Goal: Complete application form: Complete application form

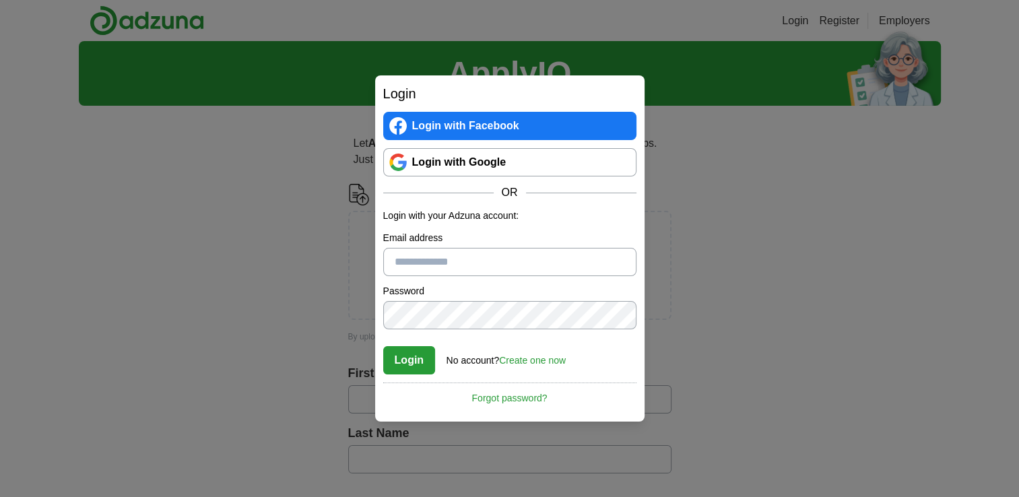
click at [515, 170] on link "Login with Google" at bounding box center [509, 162] width 253 height 28
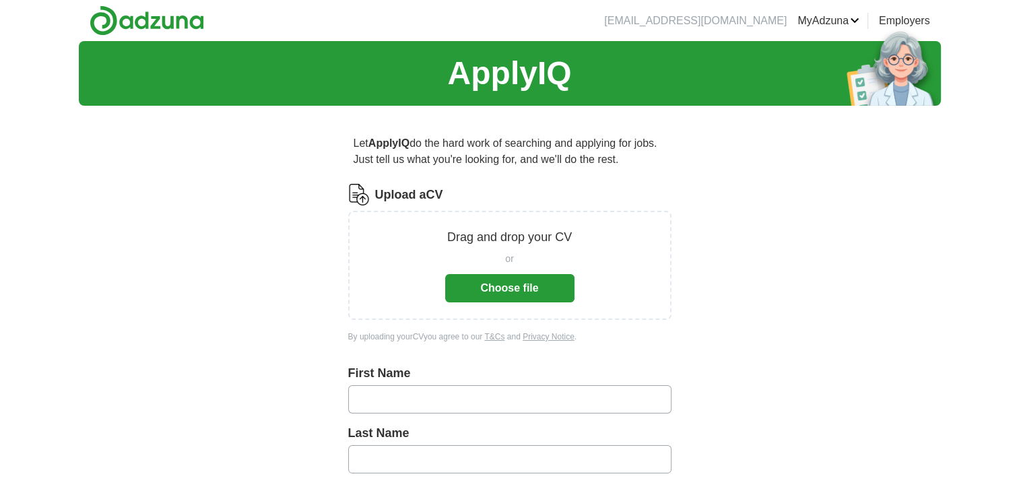
click at [530, 283] on button "Choose file" at bounding box center [509, 288] width 129 height 28
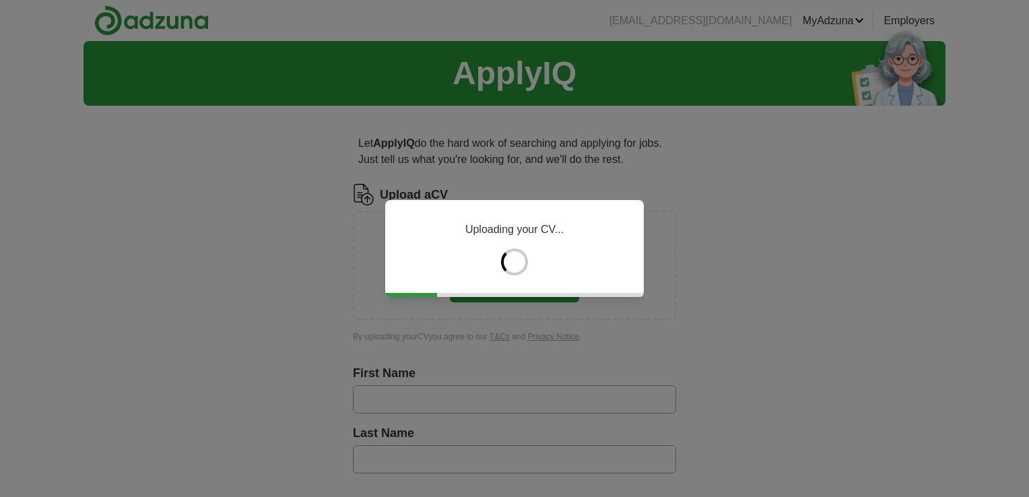
click at [542, 361] on div "Uploading your CV..." at bounding box center [514, 248] width 1029 height 497
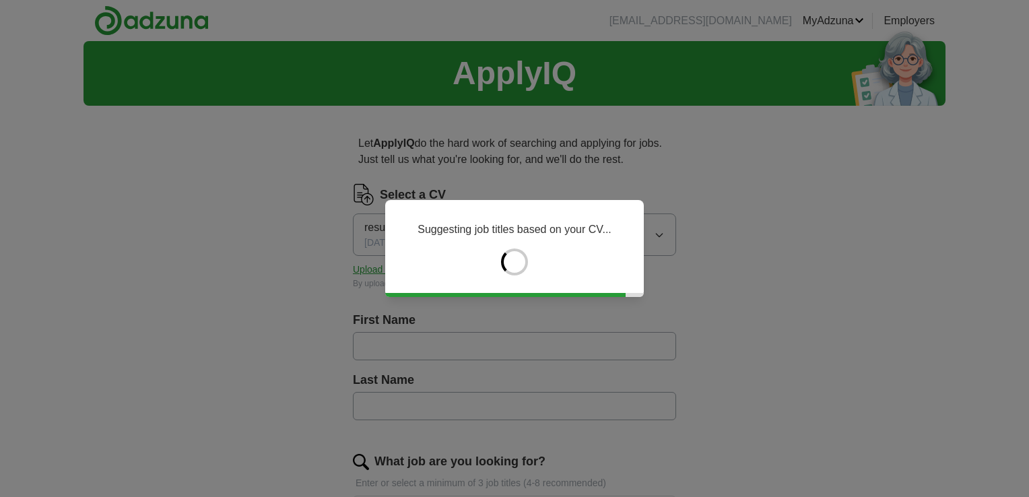
type input "******"
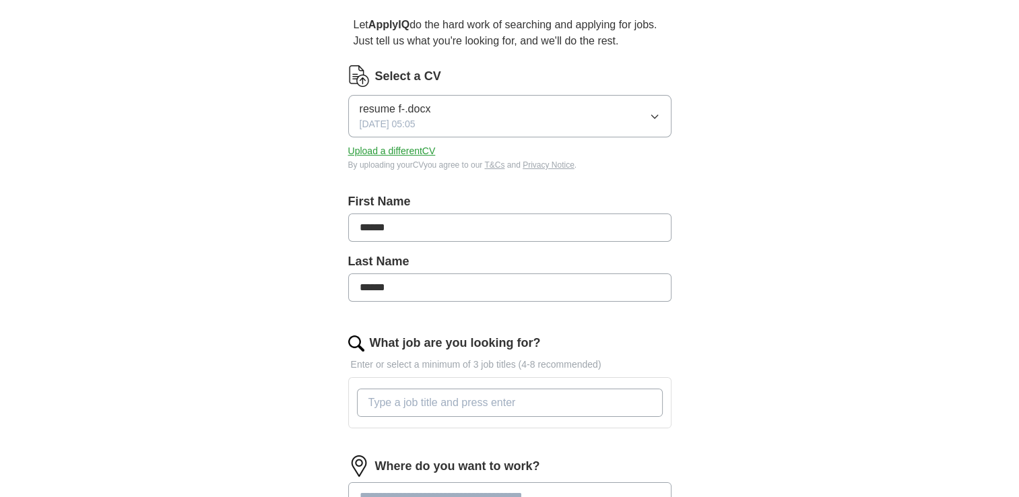
scroll to position [120, 0]
click at [471, 404] on input "What job are you looking for?" at bounding box center [510, 401] width 306 height 28
type input "book store retail worker, retail worker, assistant"
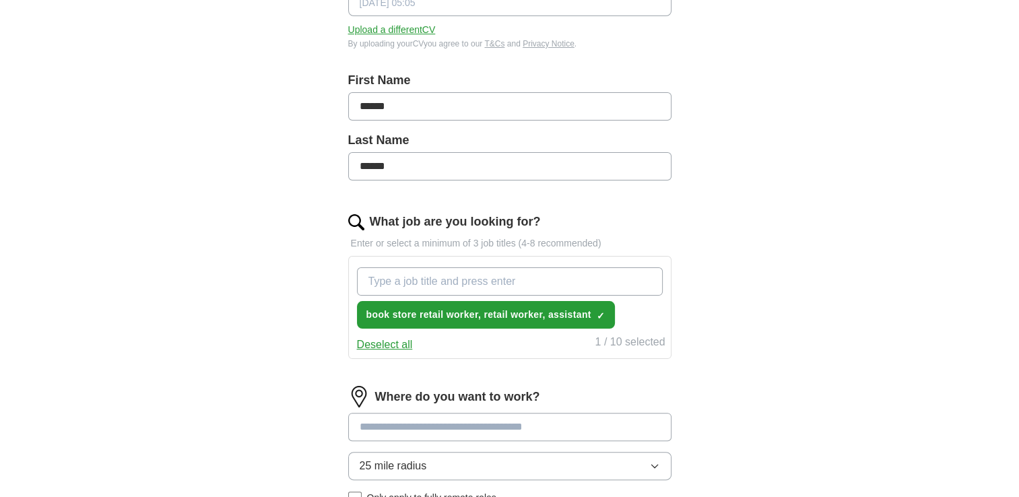
scroll to position [241, 0]
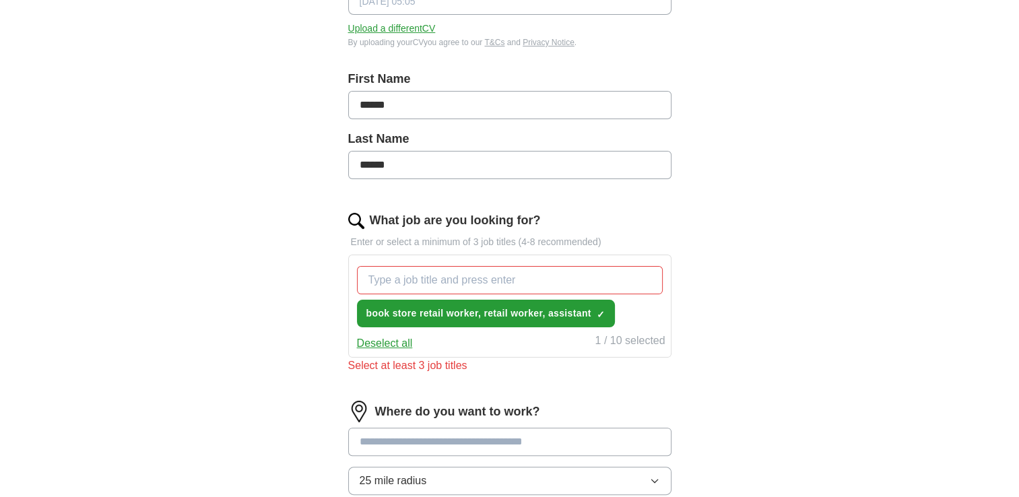
click at [426, 419] on div "Where do you want to work? 25 mile radius Only apply to fully remote roles" at bounding box center [509, 466] width 323 height 130
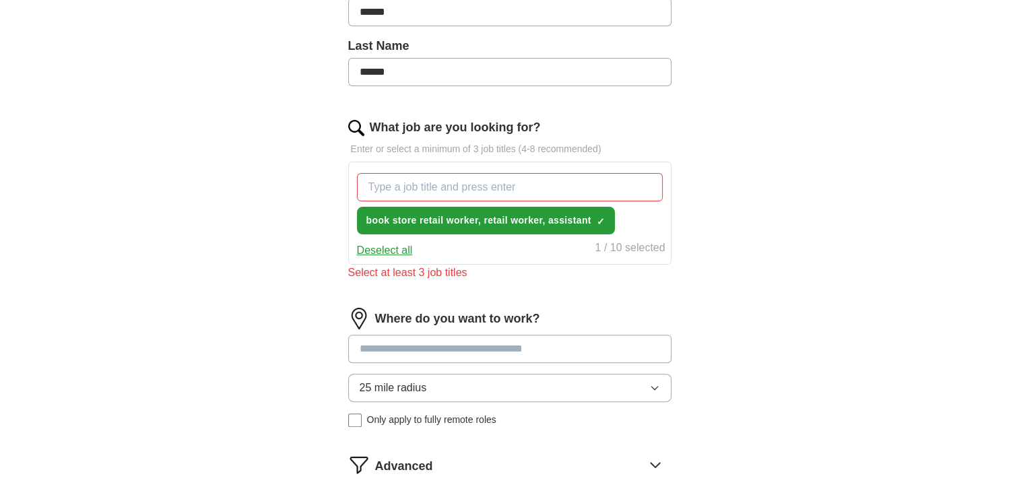
scroll to position [335, 0]
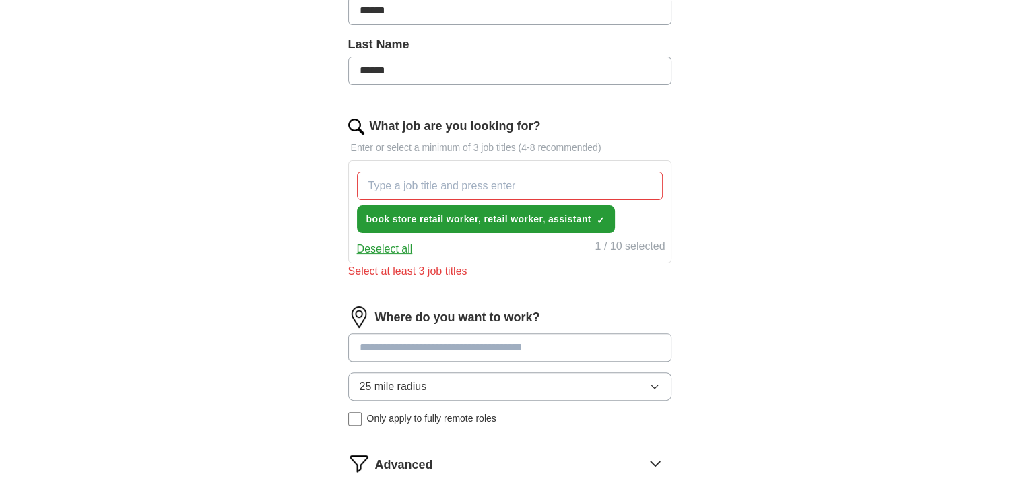
click at [444, 351] on input at bounding box center [509, 347] width 323 height 28
type input "*****"
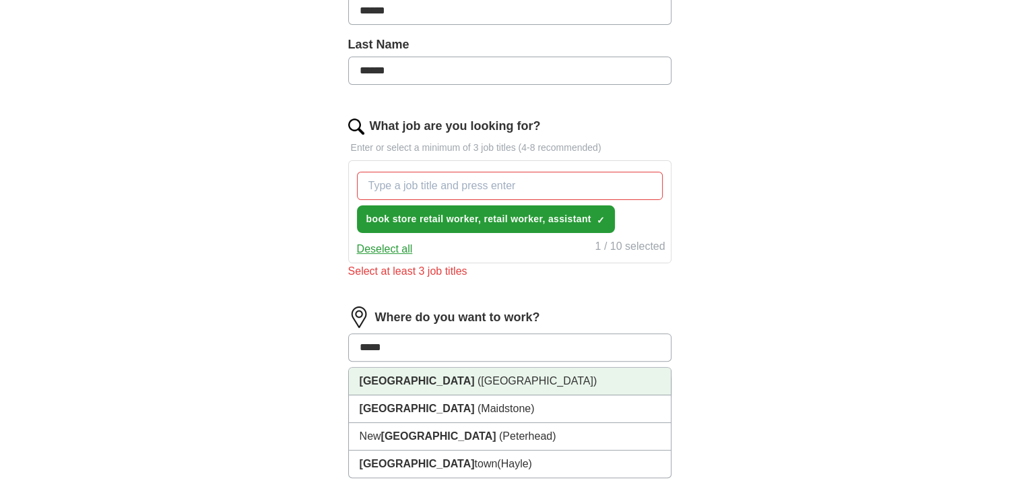
click at [477, 379] on span "([GEOGRAPHIC_DATA])" at bounding box center [536, 380] width 119 height 11
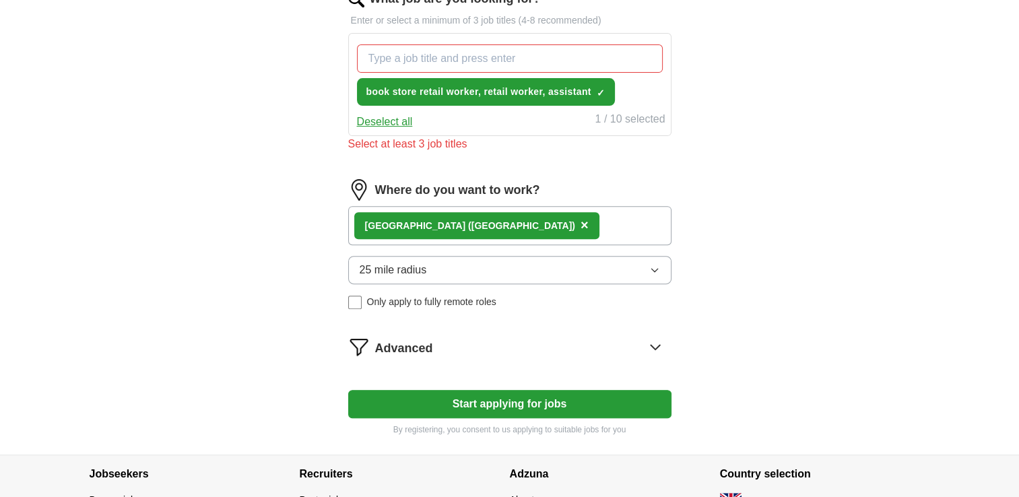
scroll to position [465, 0]
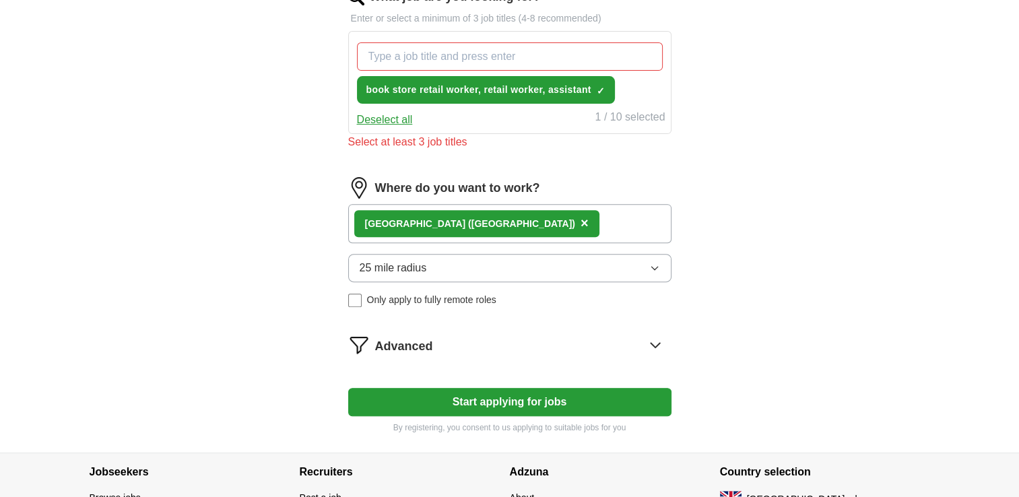
click at [576, 353] on form "Select a CV resume f-.docx [DATE] 05:05 Upload a different CV By uploading your…" at bounding box center [509, 76] width 323 height 714
click at [657, 337] on icon at bounding box center [655, 345] width 22 height 22
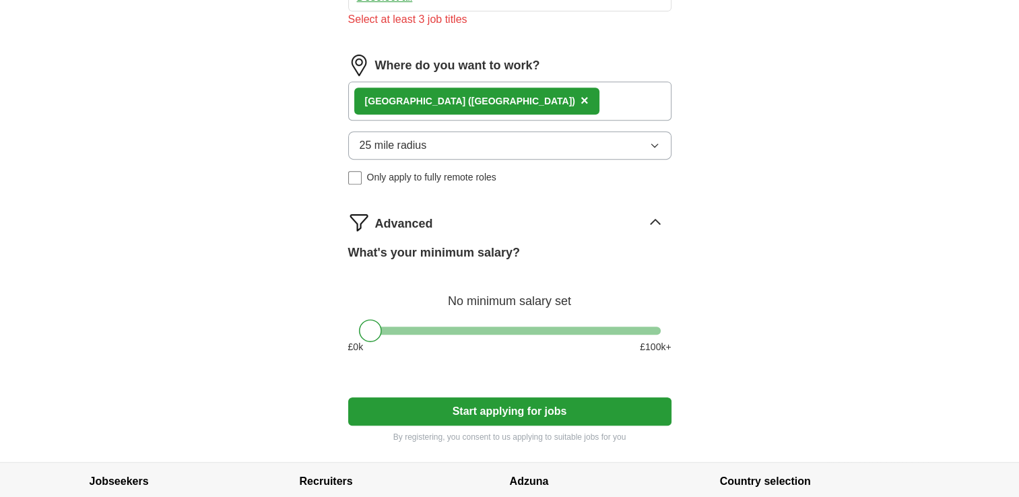
scroll to position [588, 0]
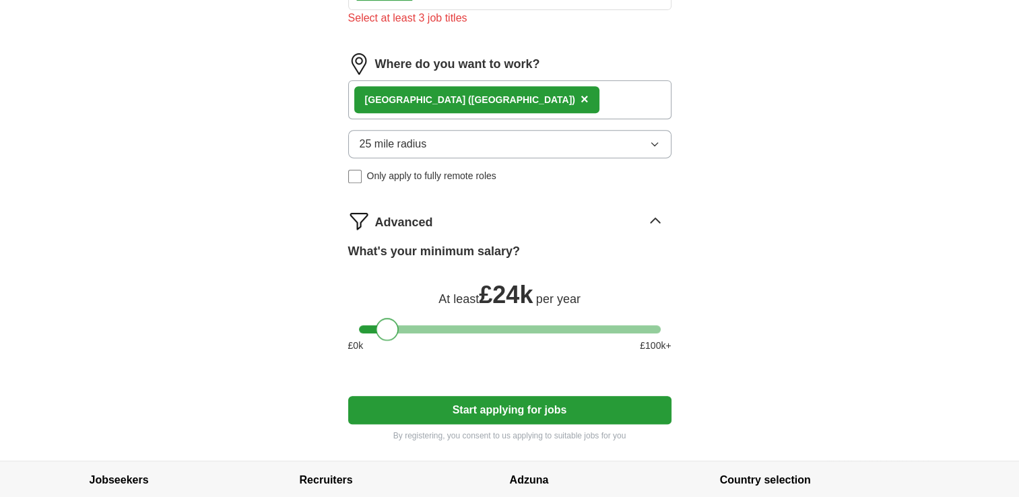
click at [388, 325] on div at bounding box center [510, 329] width 302 height 8
click at [368, 325] on div at bounding box center [510, 329] width 302 height 8
drag, startPoint x: 368, startPoint y: 325, endPoint x: 349, endPoint y: 322, distance: 18.3
click at [349, 325] on div at bounding box center [509, 329] width 323 height 8
click at [447, 409] on button "Start applying for jobs" at bounding box center [509, 410] width 323 height 28
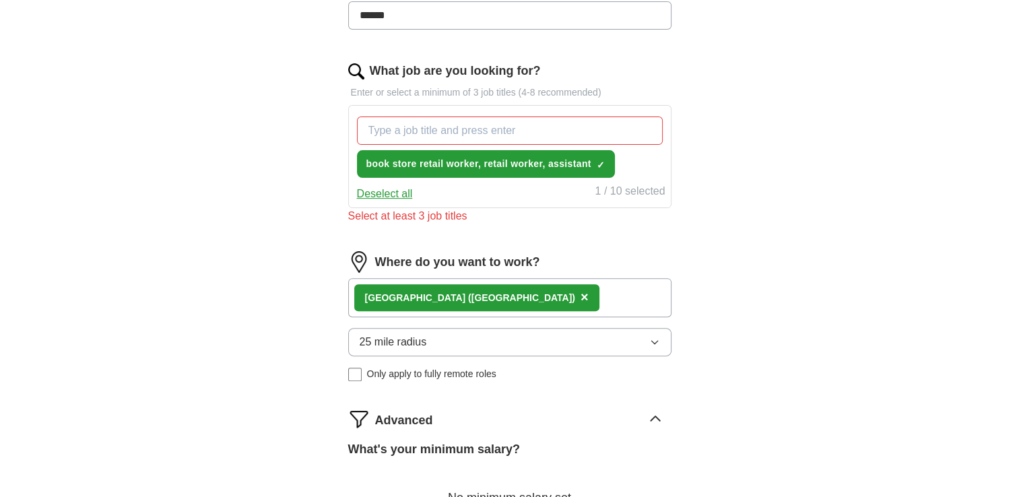
scroll to position [390, 0]
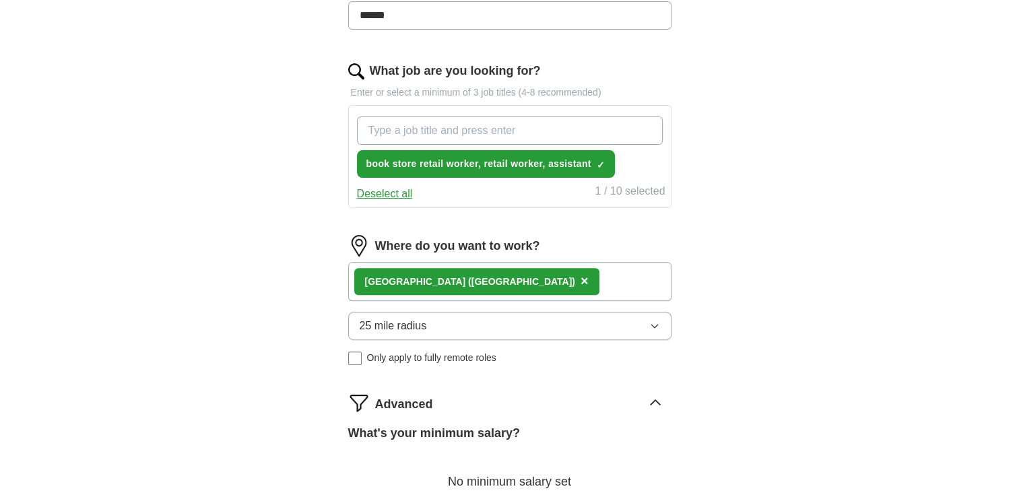
click at [563, 139] on input "What job are you looking for?" at bounding box center [510, 130] width 306 height 28
click at [550, 131] on input "What job are you looking for?" at bounding box center [510, 130] width 306 height 28
type input "waitress"
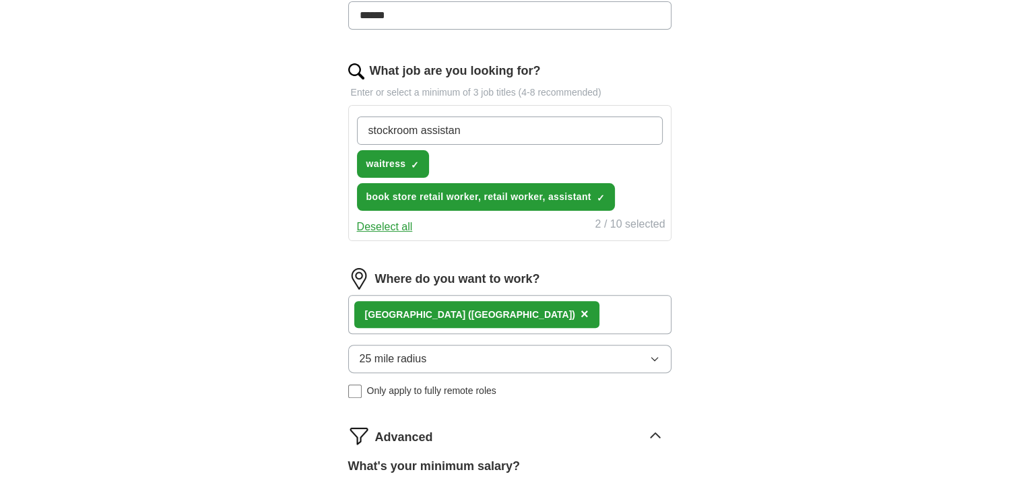
type input "stockroom assistant"
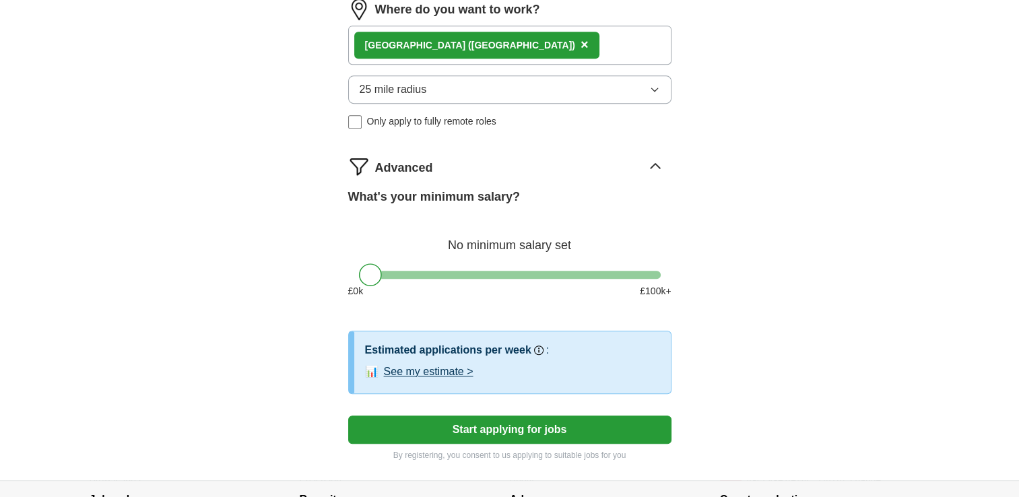
scroll to position [661, 0]
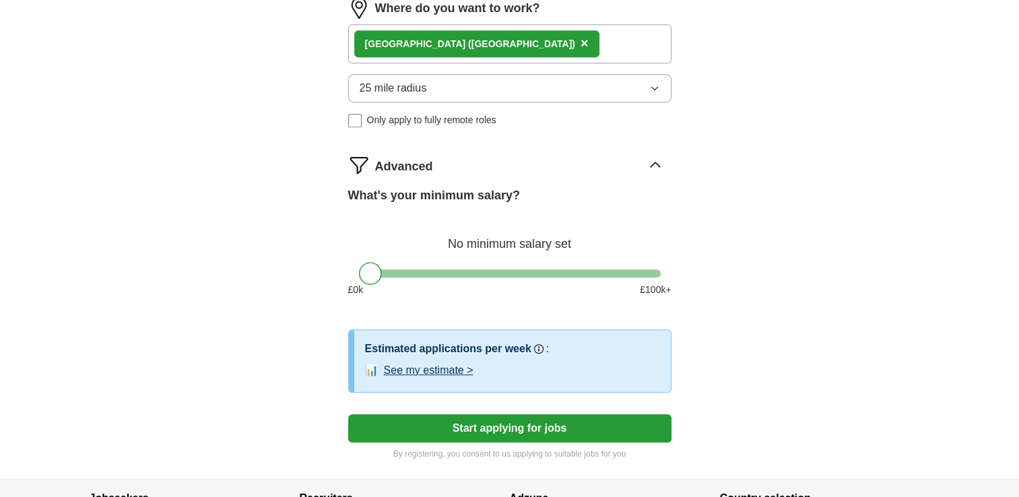
click at [452, 366] on button "See my estimate >" at bounding box center [429, 370] width 90 height 16
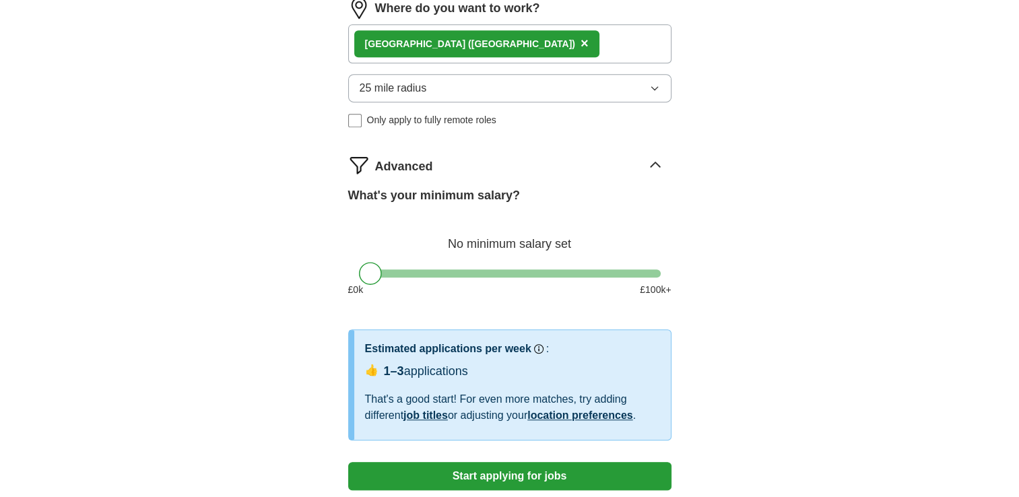
click at [514, 463] on button "Start applying for jobs" at bounding box center [509, 476] width 323 height 28
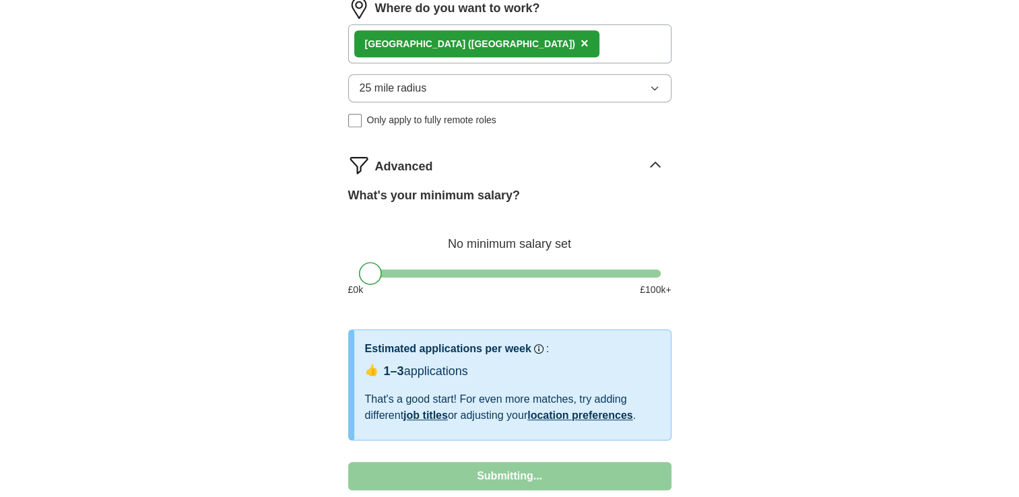
select select "**"
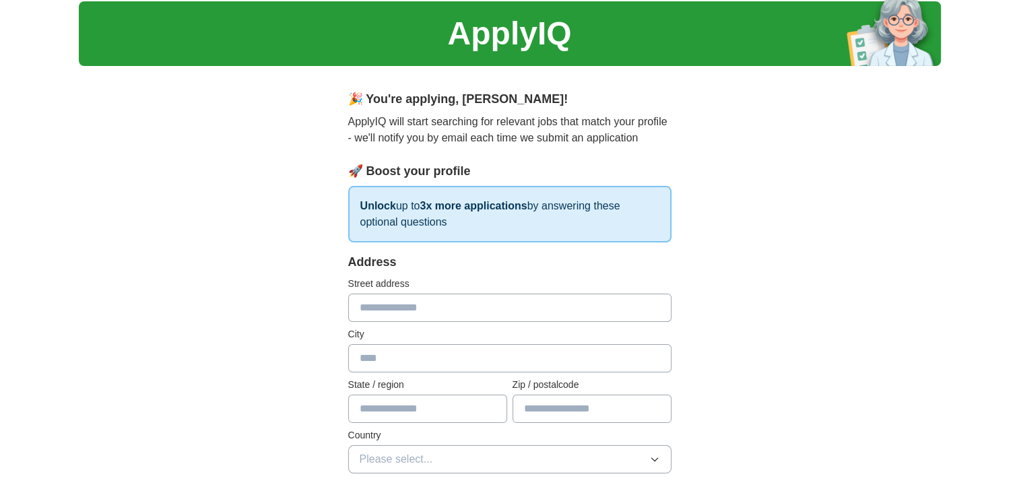
scroll to position [0, 0]
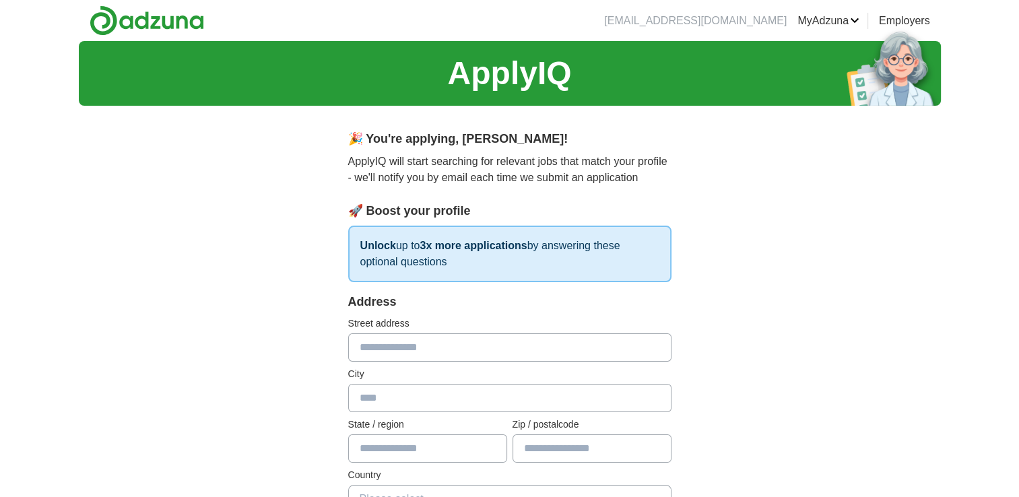
click at [491, 339] on input "text" at bounding box center [509, 347] width 323 height 28
type input "**********"
type input "*****"
type input "**********"
type input "*******"
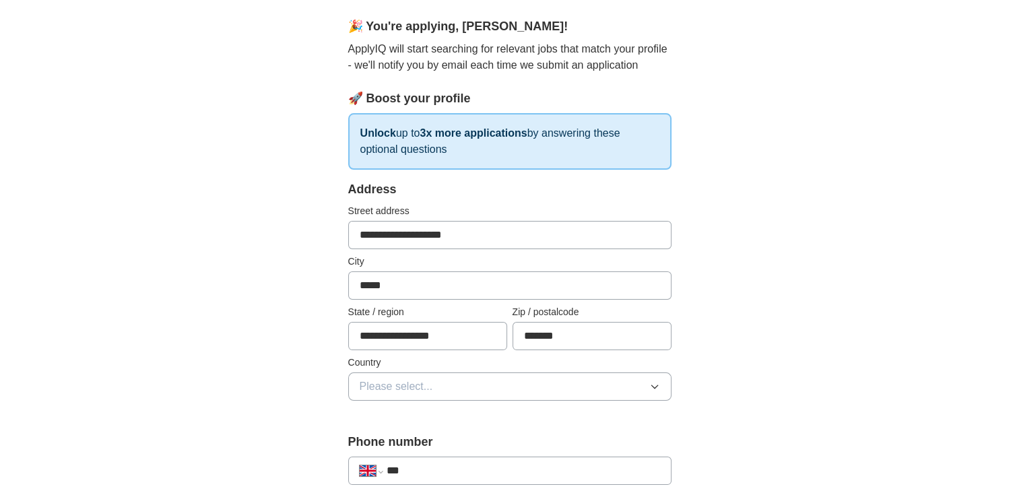
scroll to position [113, 0]
click at [498, 386] on button "Please select..." at bounding box center [509, 386] width 323 height 28
click at [492, 413] on div "[GEOGRAPHIC_DATA]" at bounding box center [510, 417] width 300 height 16
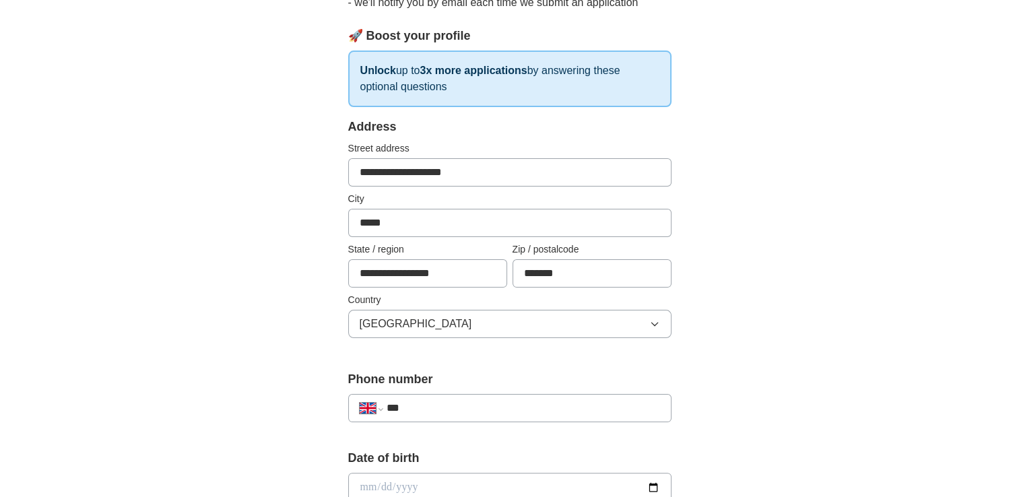
scroll to position [182, 0]
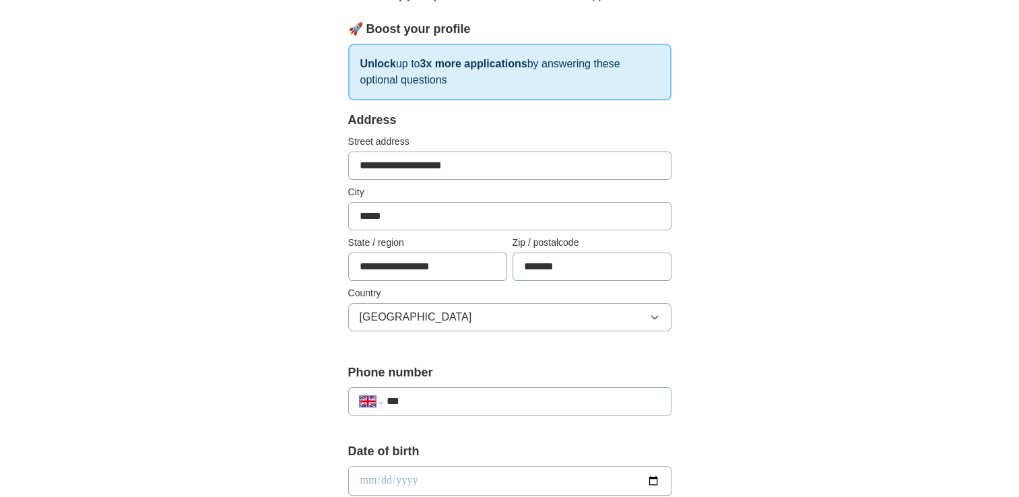
click at [487, 404] on input "***" at bounding box center [522, 401] width 273 height 16
type input "**********"
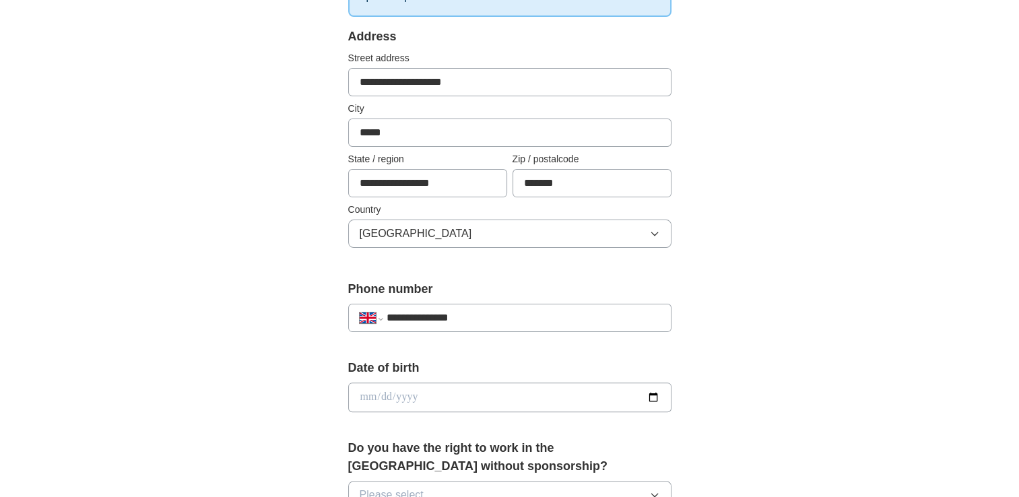
scroll to position [267, 0]
click at [471, 401] on input "date" at bounding box center [509, 396] width 323 height 30
type input "**********"
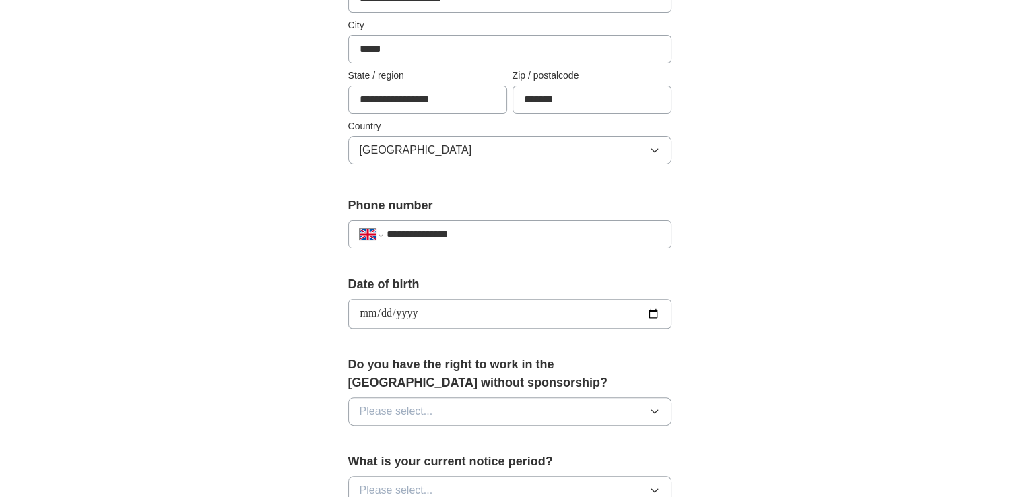
scroll to position [355, 0]
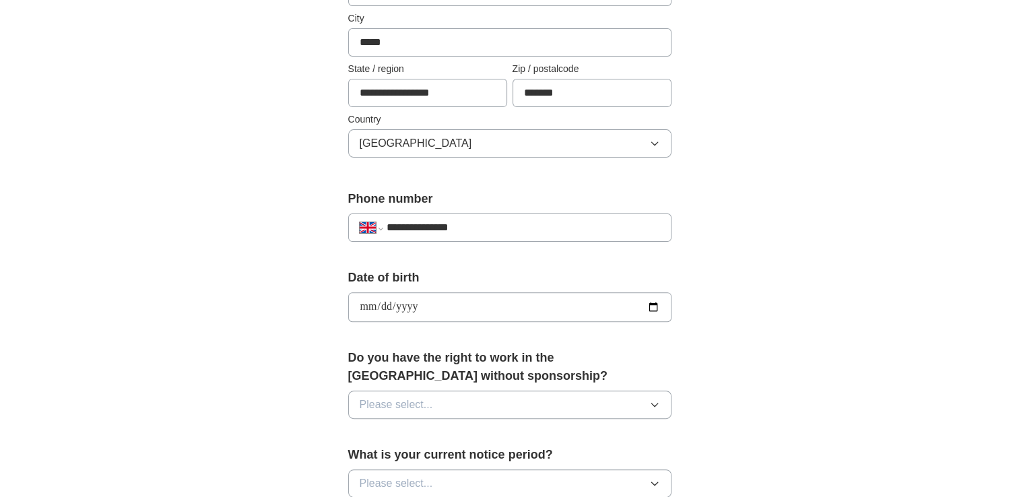
click at [463, 401] on button "Please select..." at bounding box center [509, 404] width 323 height 28
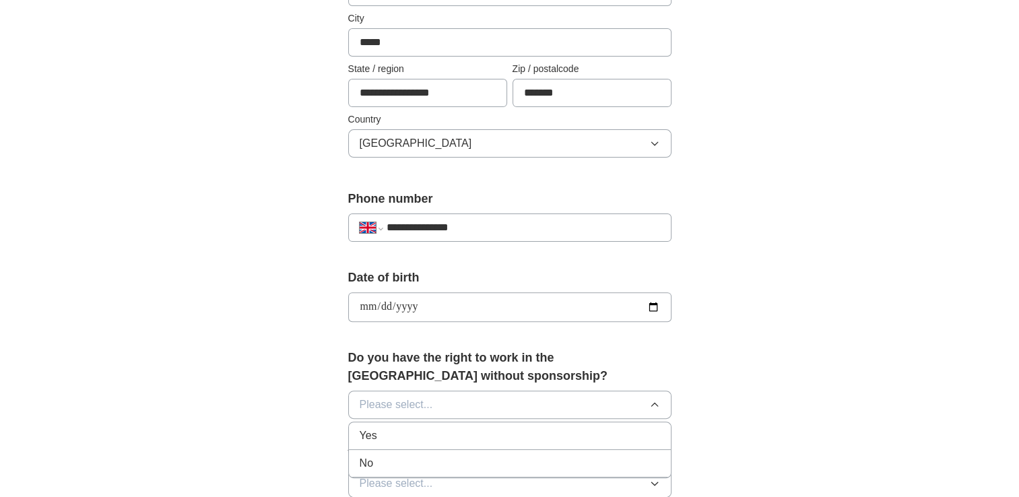
click at [458, 435] on div "Yes" at bounding box center [510, 436] width 300 height 16
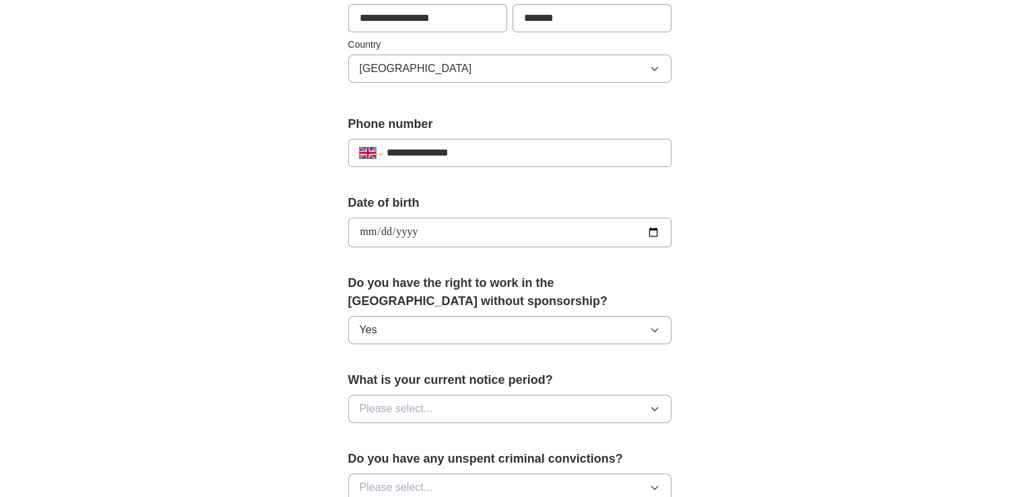
scroll to position [431, 0]
click at [485, 413] on button "Please select..." at bounding box center [509, 408] width 323 height 28
click at [471, 461] on div "1 week" at bounding box center [510, 466] width 300 height 16
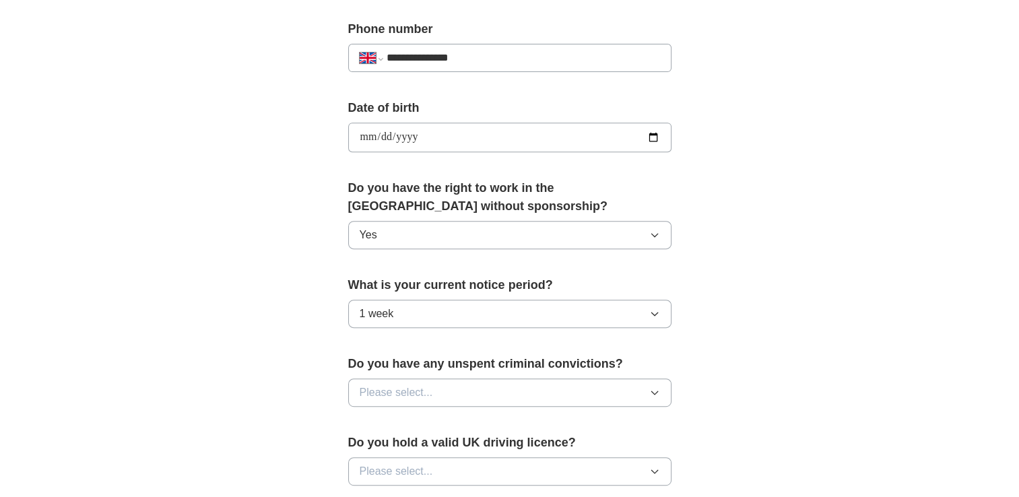
scroll to position [525, 0]
click at [482, 382] on button "Please select..." at bounding box center [509, 392] width 323 height 28
click at [468, 451] on div "No" at bounding box center [510, 451] width 300 height 16
click at [468, 457] on button "Please select..." at bounding box center [509, 471] width 323 height 28
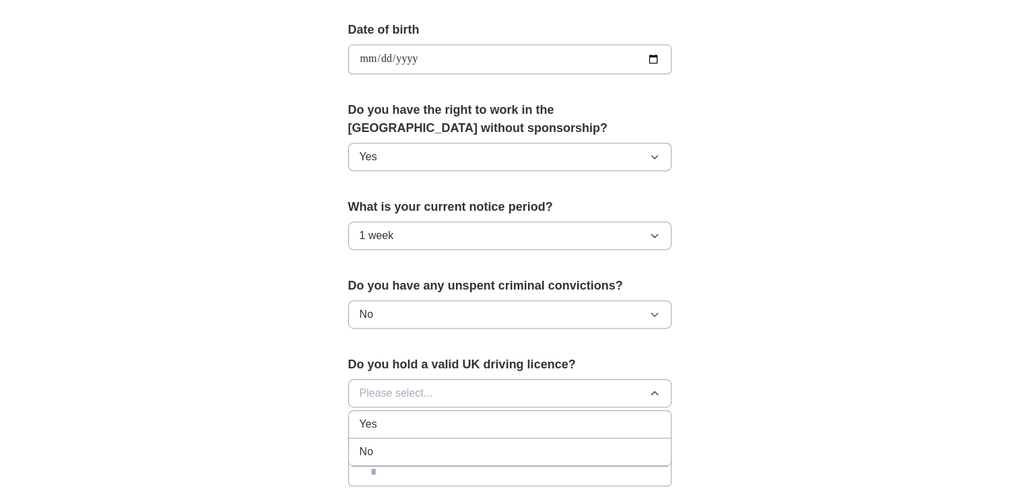
scroll to position [638, 0]
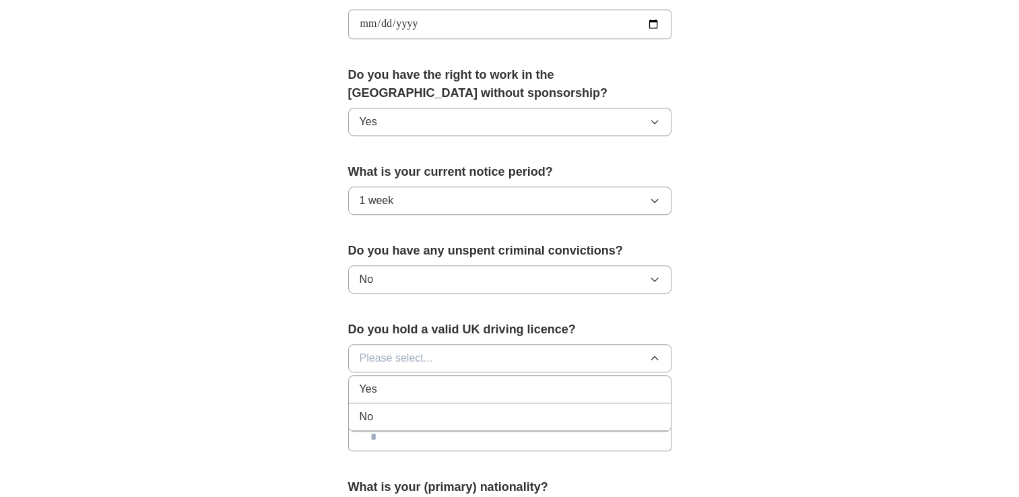
click at [452, 413] on div "No" at bounding box center [510, 417] width 300 height 16
click at [452, 418] on div "What is your current annual salary?" at bounding box center [509, 430] width 323 height 63
click at [454, 426] on input "text" at bounding box center [509, 437] width 323 height 28
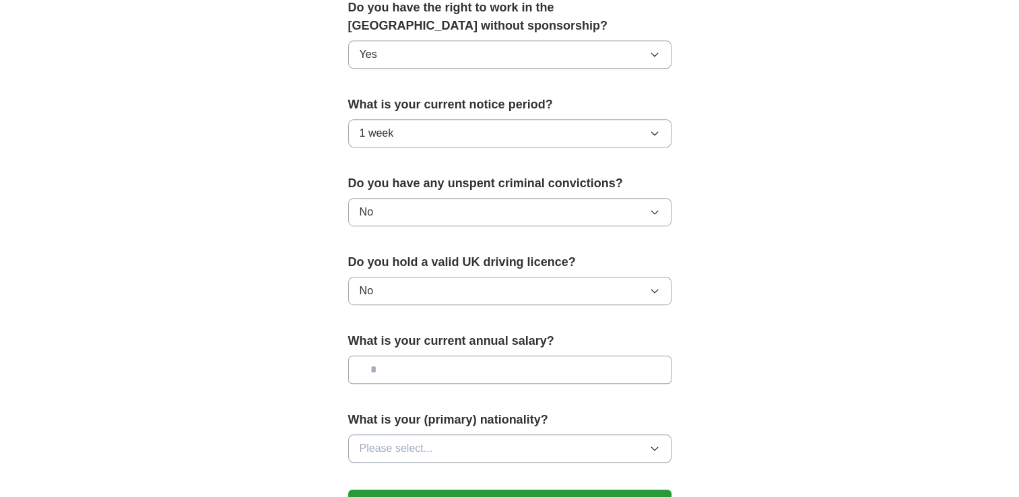
scroll to position [708, 0]
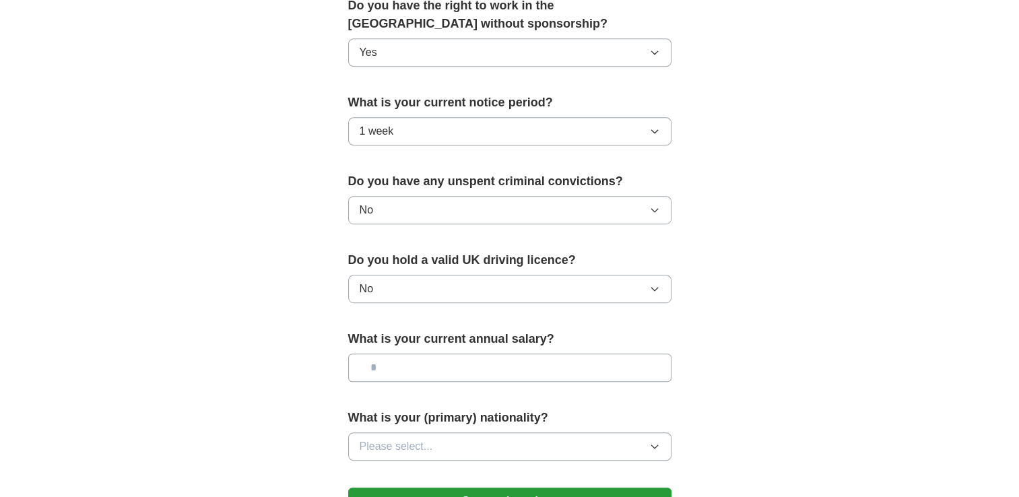
click at [483, 446] on button "Please select..." at bounding box center [509, 446] width 323 height 28
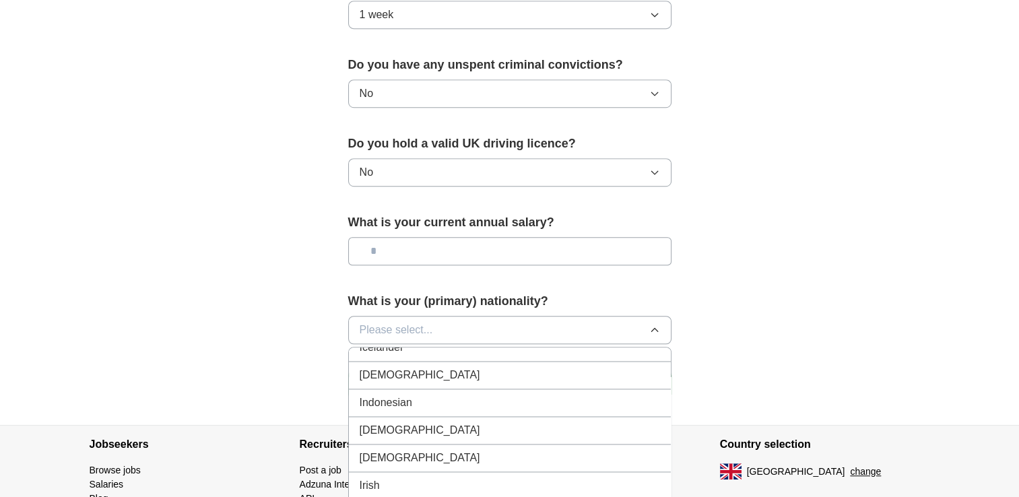
scroll to position [2194, 0]
click at [472, 368] on div "[DEMOGRAPHIC_DATA]" at bounding box center [510, 376] width 300 height 16
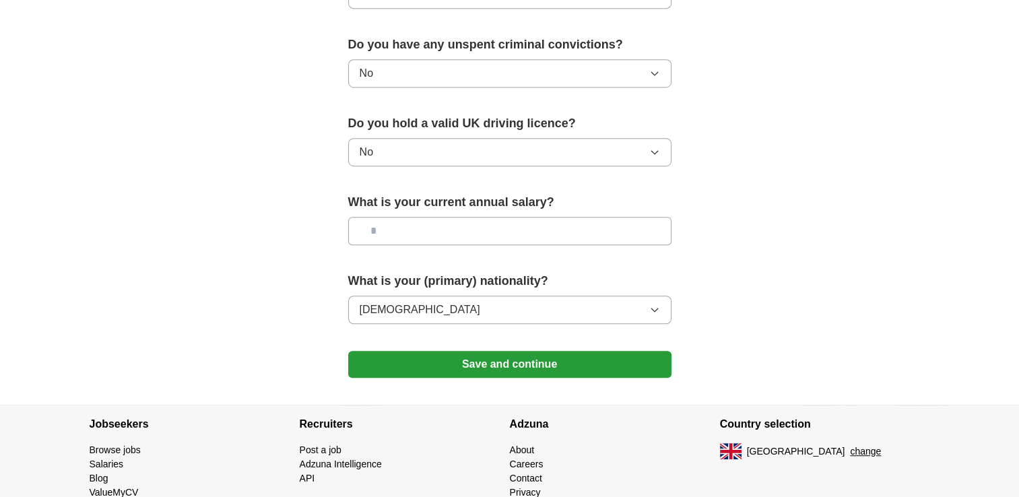
scroll to position [845, 0]
click at [474, 362] on button "Save and continue" at bounding box center [509, 363] width 323 height 27
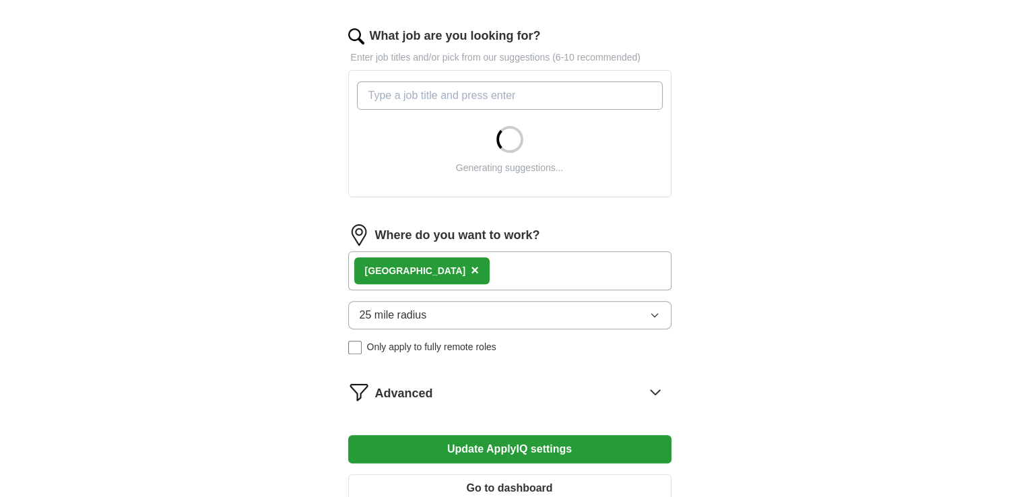
scroll to position [434, 0]
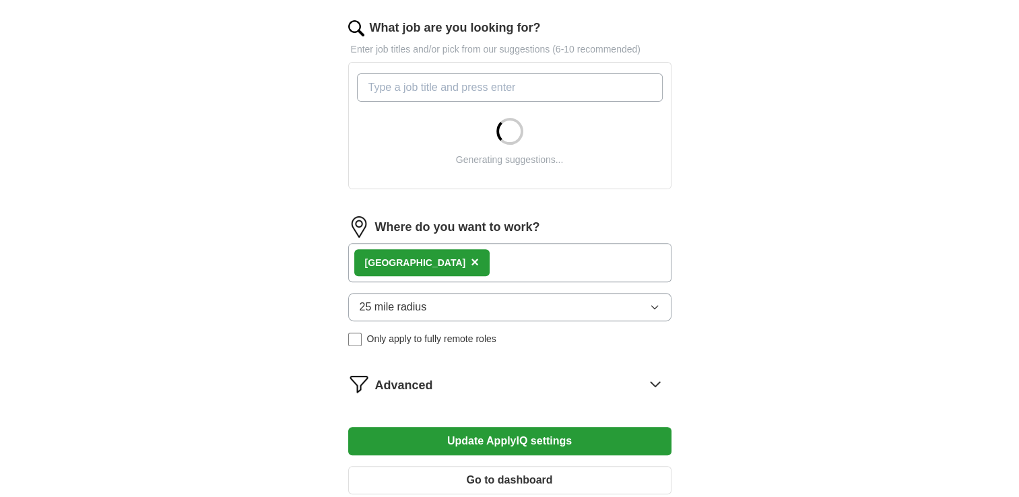
click at [466, 439] on button "Update ApplyIQ settings" at bounding box center [509, 441] width 323 height 28
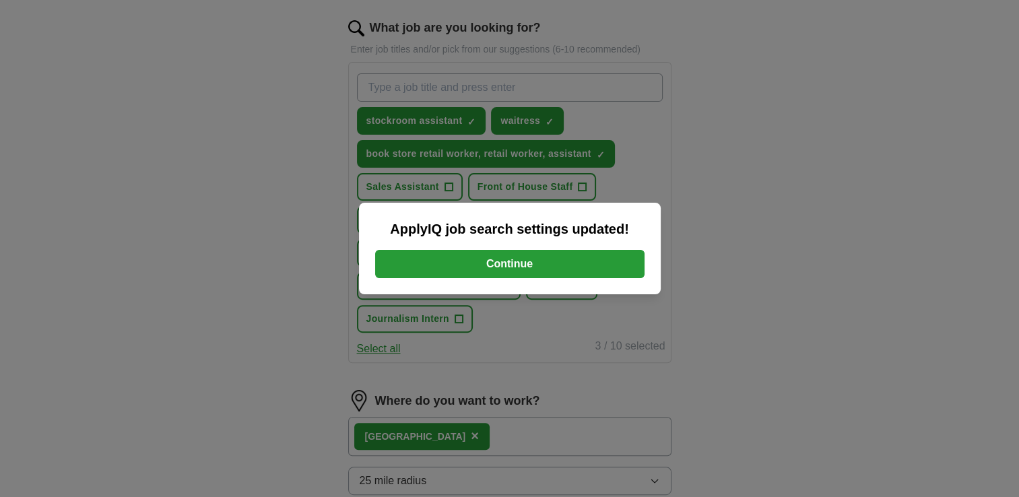
click at [521, 261] on button "Continue" at bounding box center [509, 264] width 269 height 28
